Goal: Information Seeking & Learning: Learn about a topic

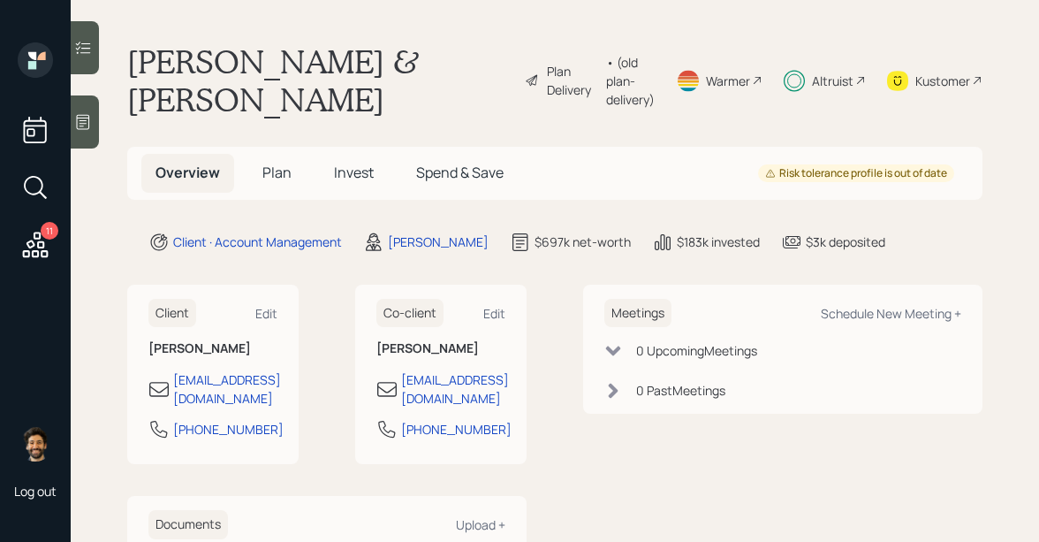
click at [357, 173] on span "Invest" at bounding box center [354, 172] width 40 height 19
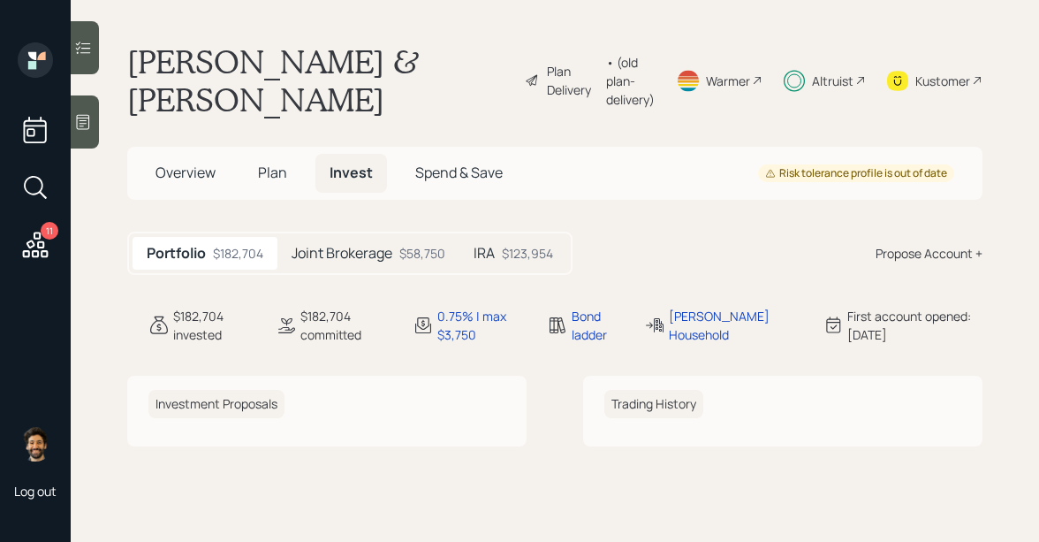
click at [186, 171] on span "Overview" at bounding box center [186, 172] width 60 height 19
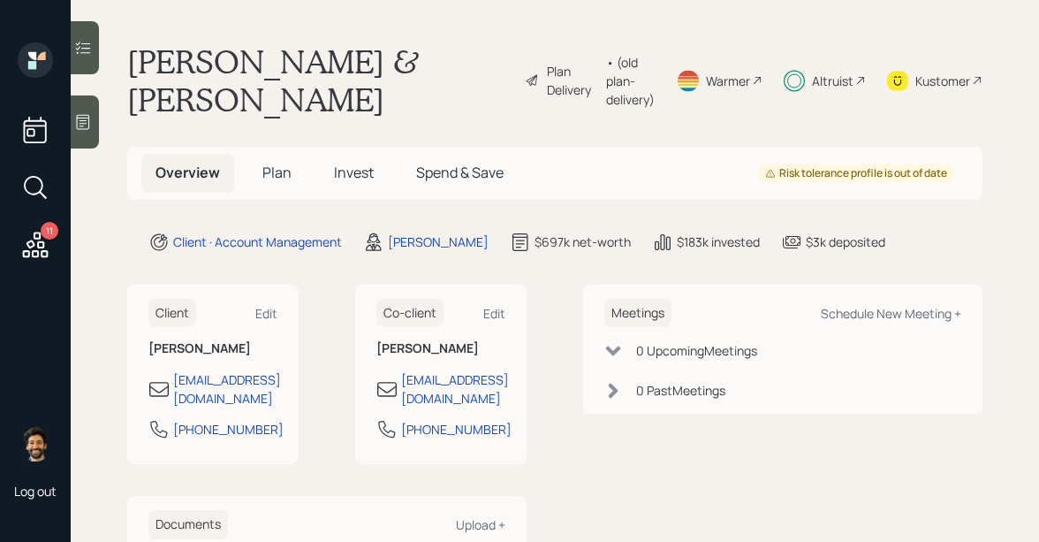
click at [357, 164] on span "Invest" at bounding box center [354, 172] width 40 height 19
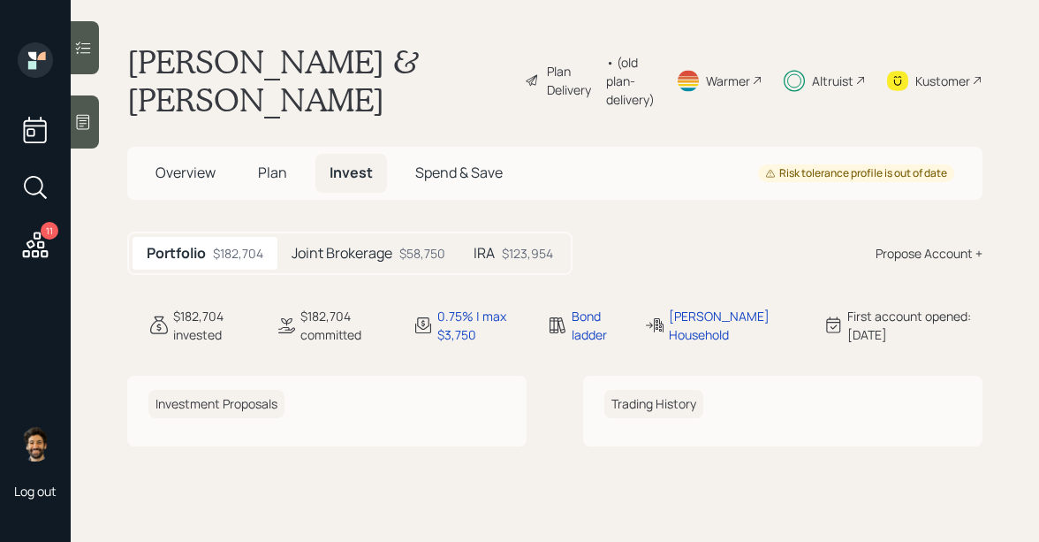
click at [337, 257] on h5 "Joint Brokerage" at bounding box center [342, 253] width 101 height 17
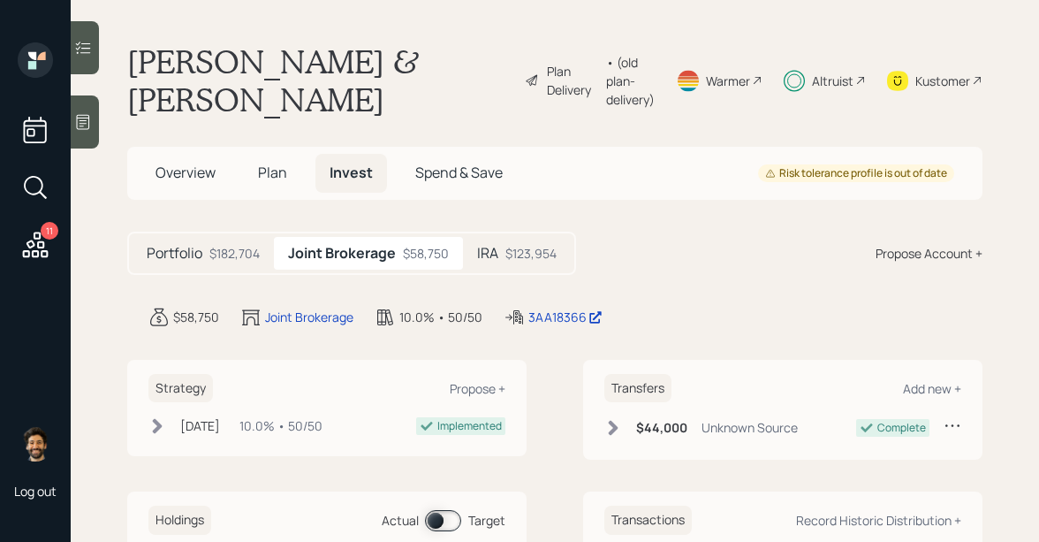
click at [482, 253] on h5 "IRA" at bounding box center [487, 253] width 21 height 17
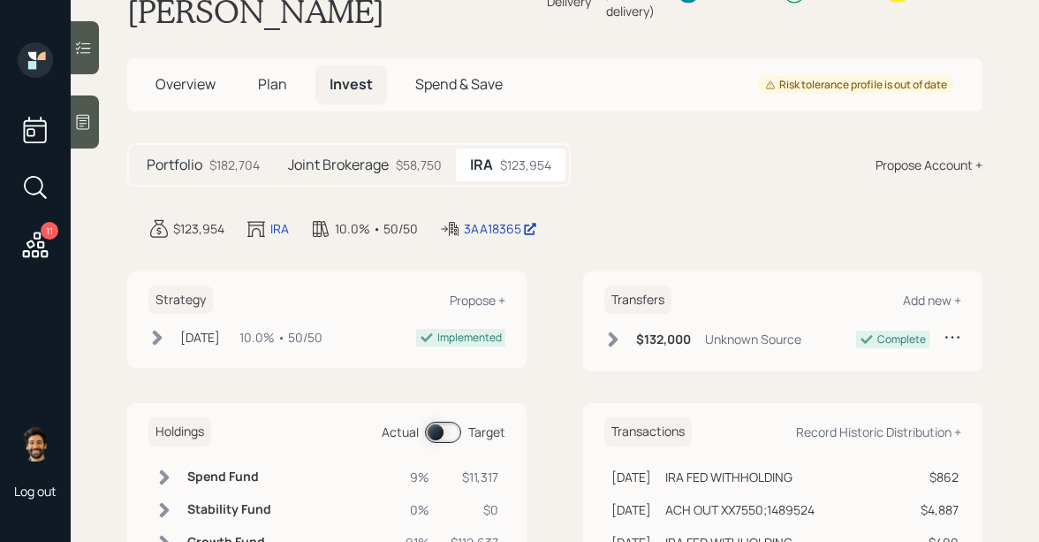
scroll to position [46, 0]
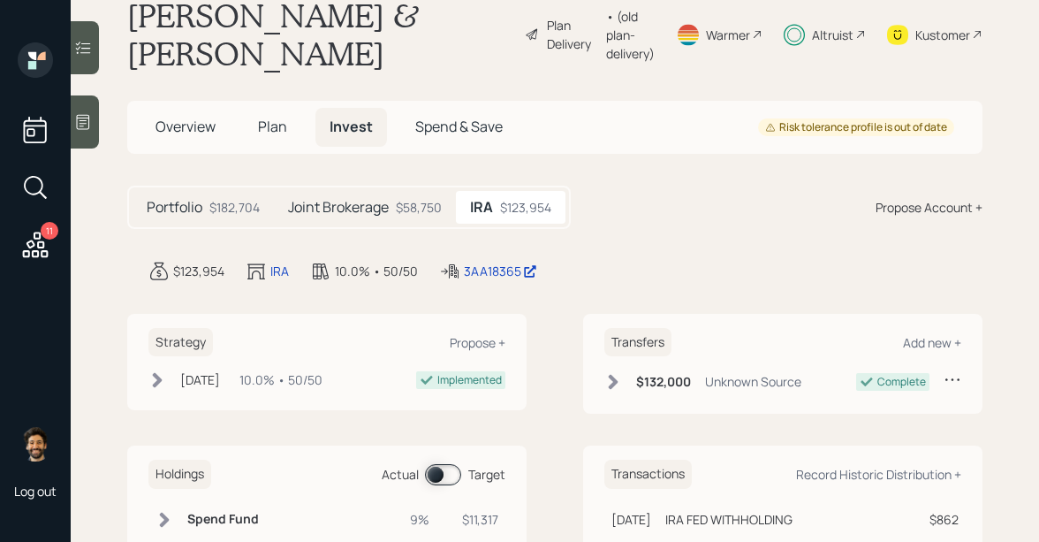
click at [369, 205] on h5 "Joint Brokerage" at bounding box center [338, 207] width 101 height 17
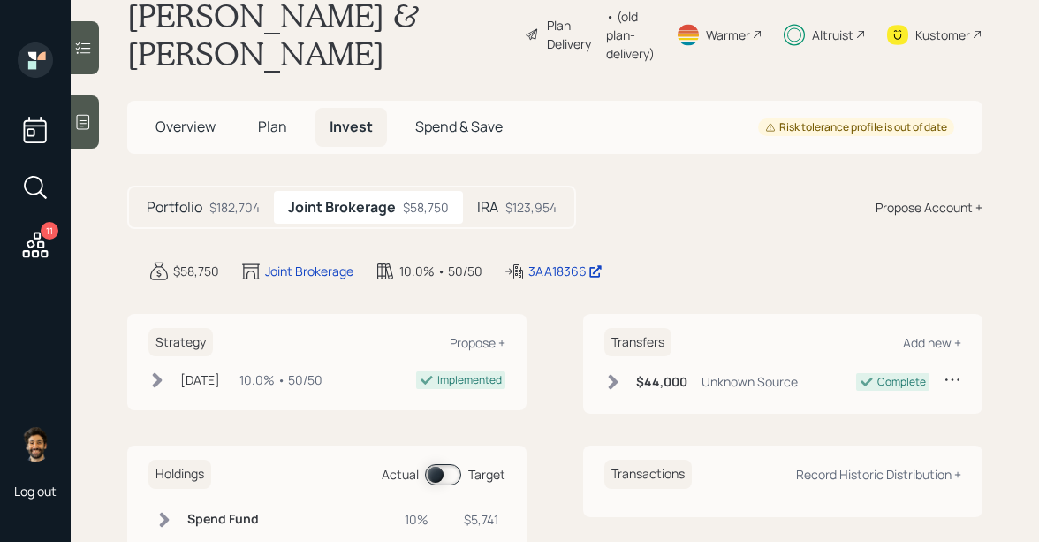
click at [277, 117] on span "Plan" at bounding box center [272, 126] width 29 height 19
